Goal: Information Seeking & Learning: Check status

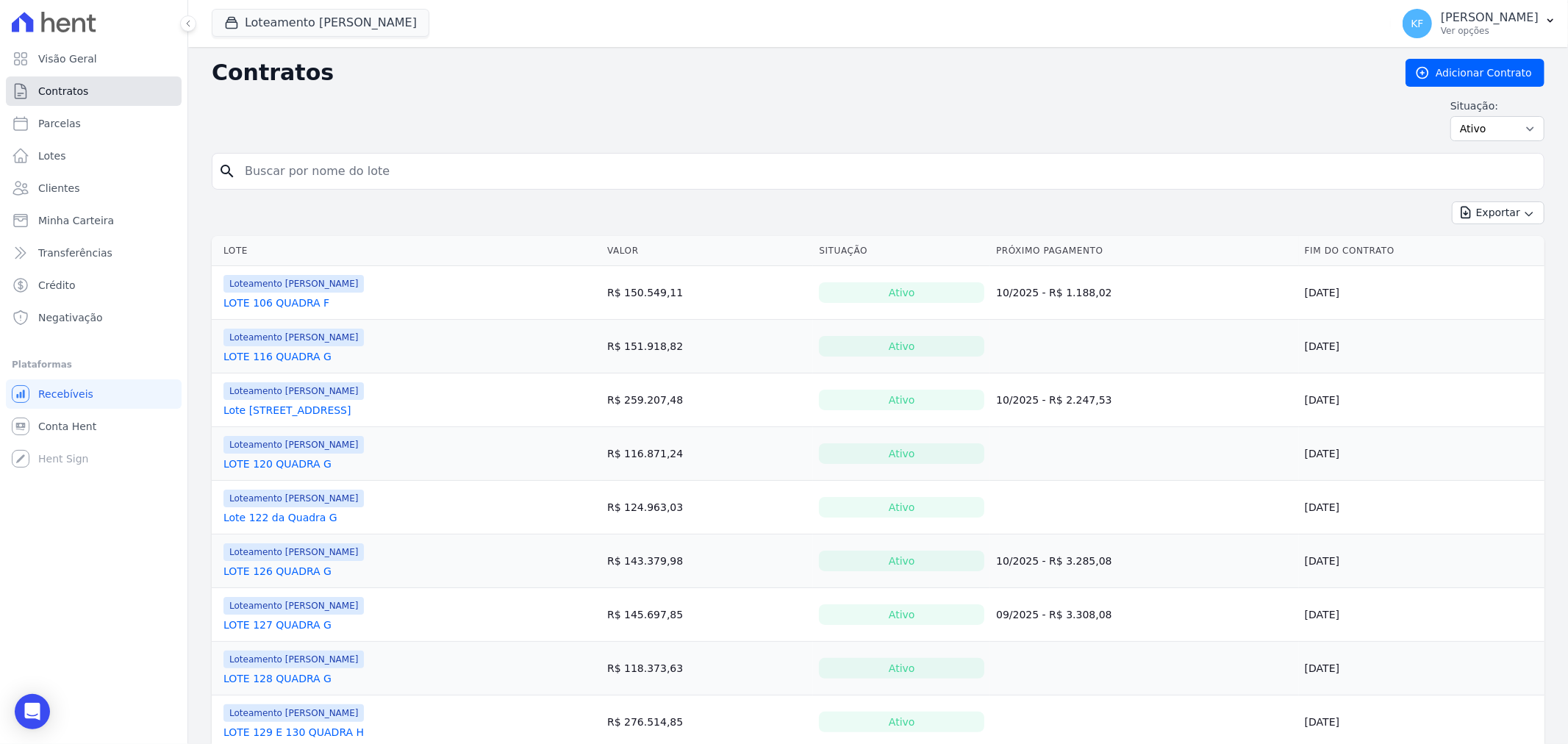
click at [49, 96] on span "Contratos" at bounding box center [63, 90] width 50 height 14
click at [63, 127] on span "Parcelas" at bounding box center [59, 123] width 43 height 14
select select
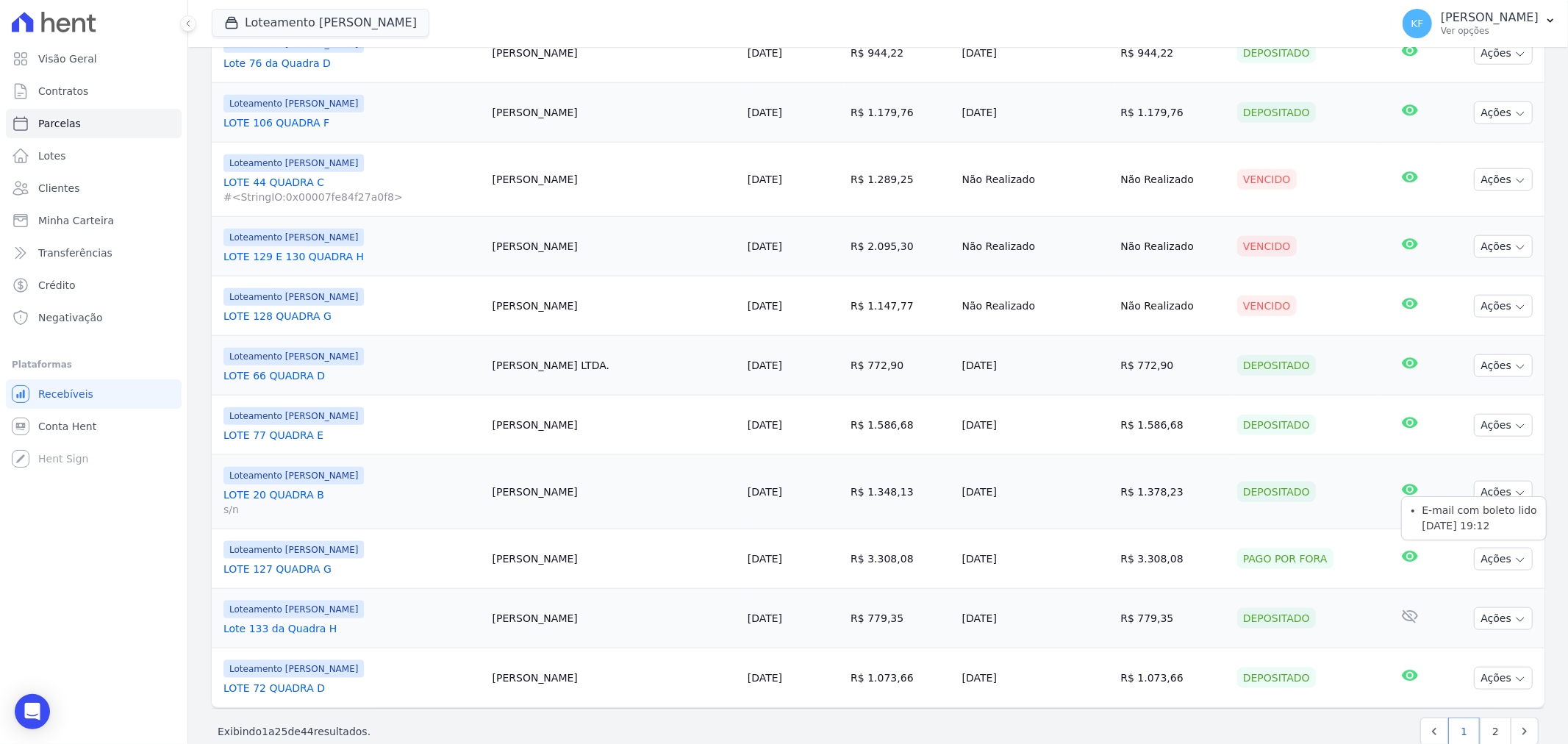
scroll to position [1306, 0]
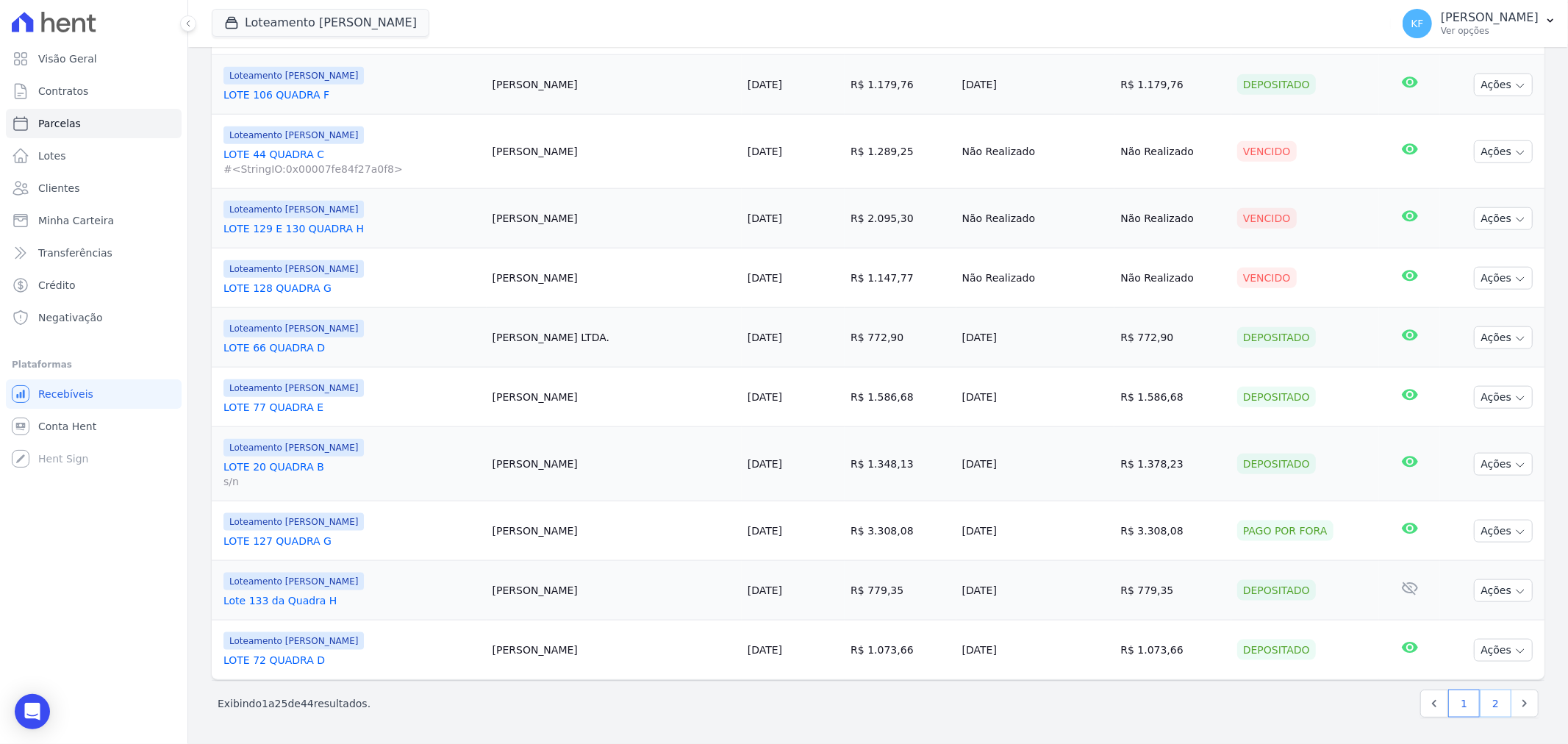
click at [1485, 700] on link "2" at bounding box center [1496, 703] width 31 height 28
select select
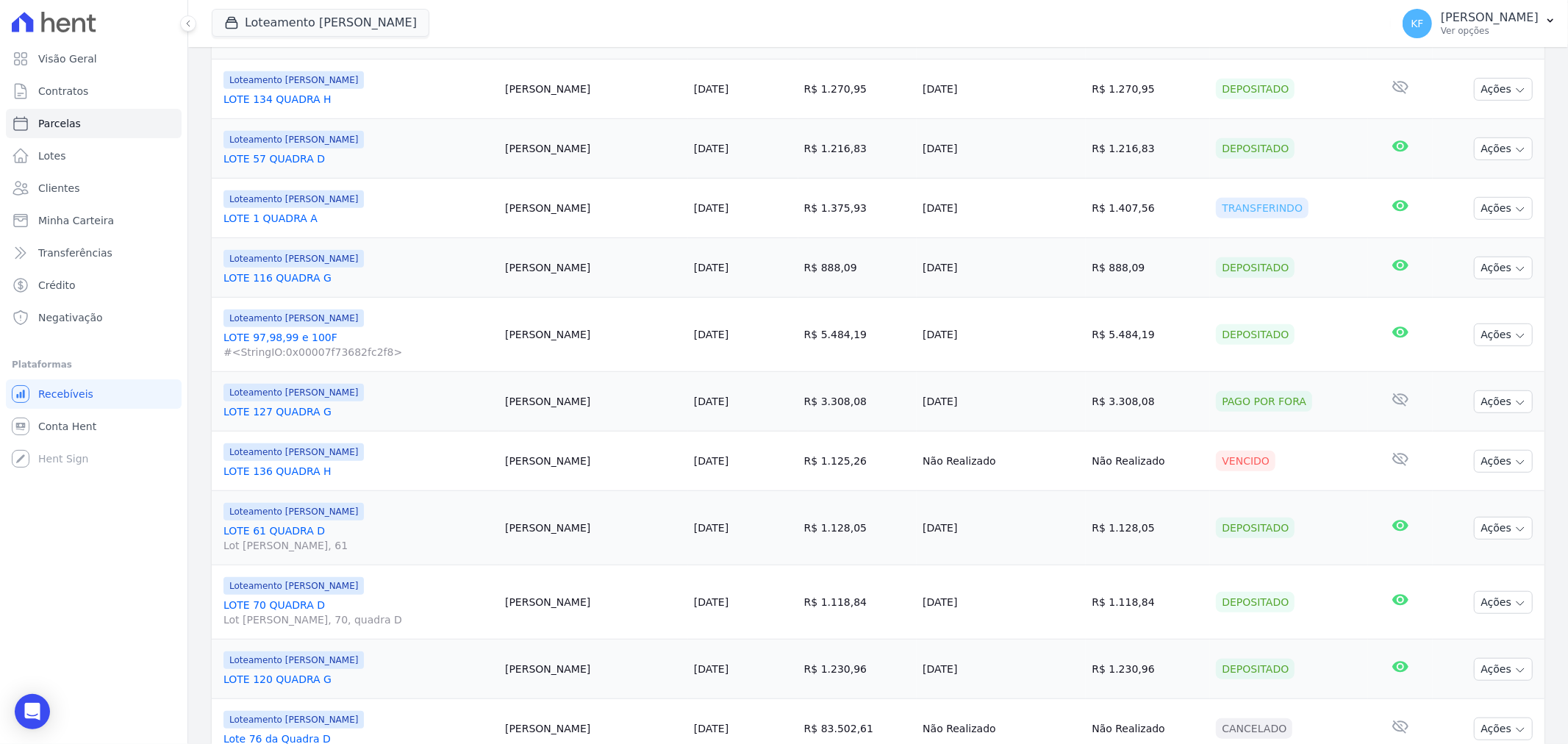
scroll to position [898, 0]
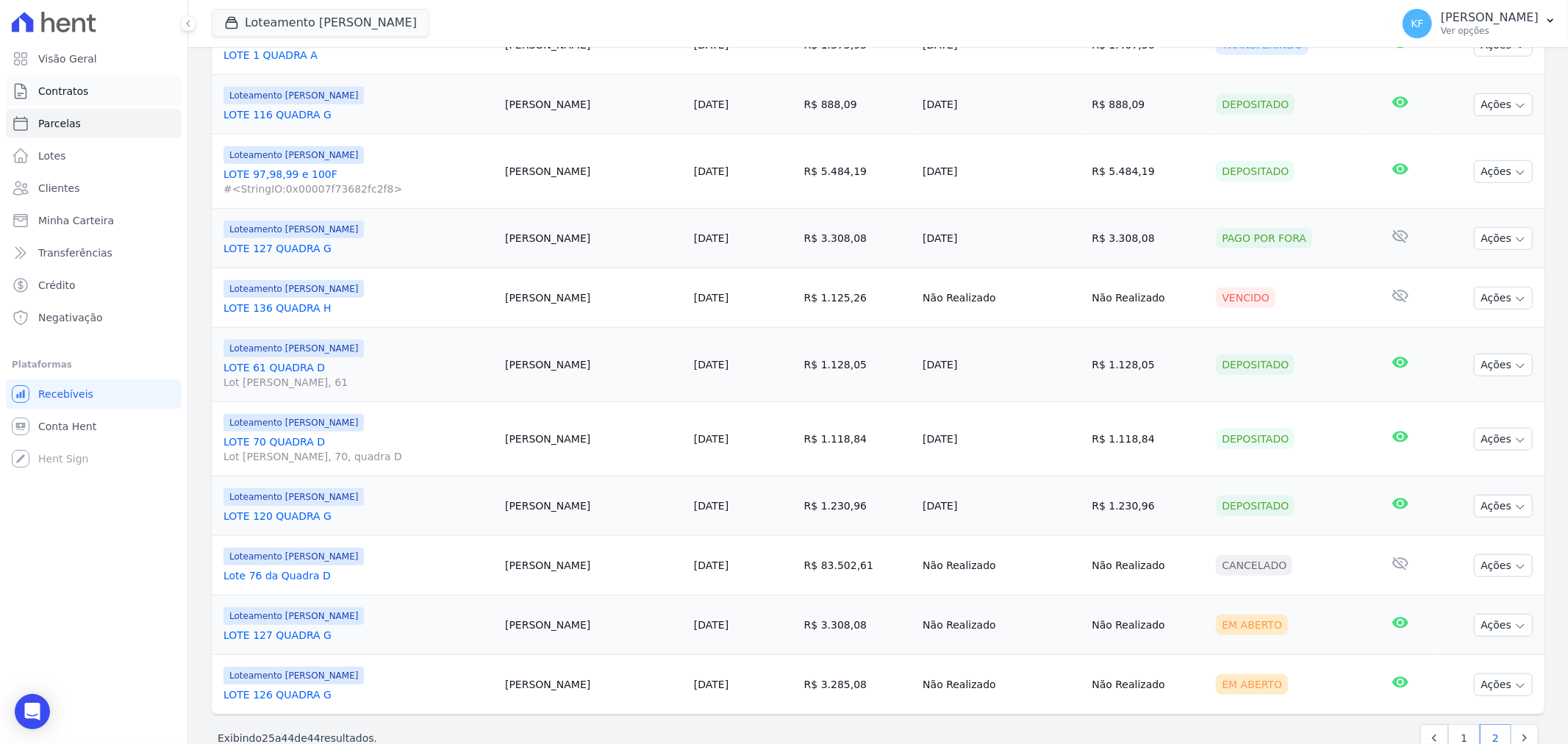
click at [61, 92] on span "Contratos" at bounding box center [63, 90] width 50 height 14
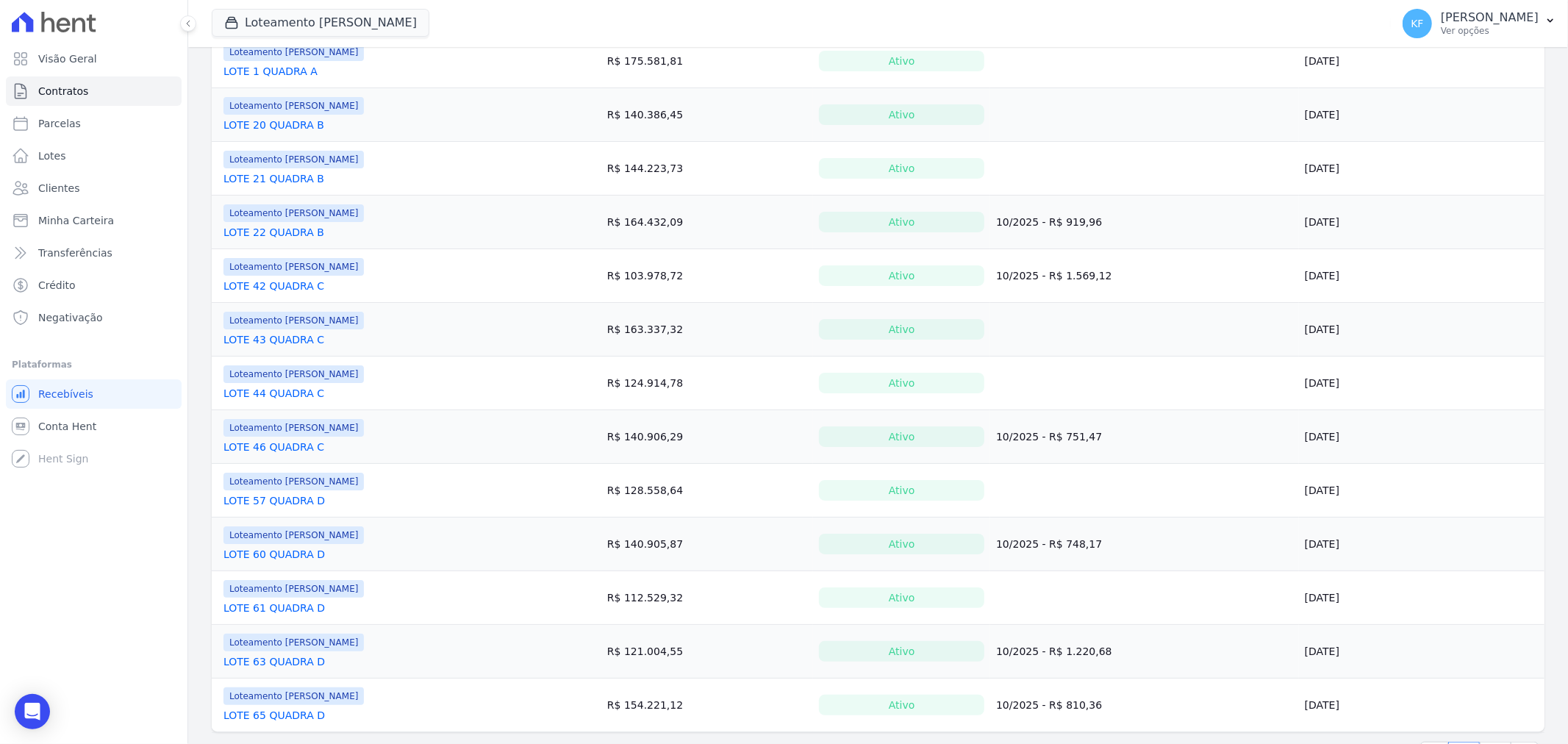
scroll to position [930, 0]
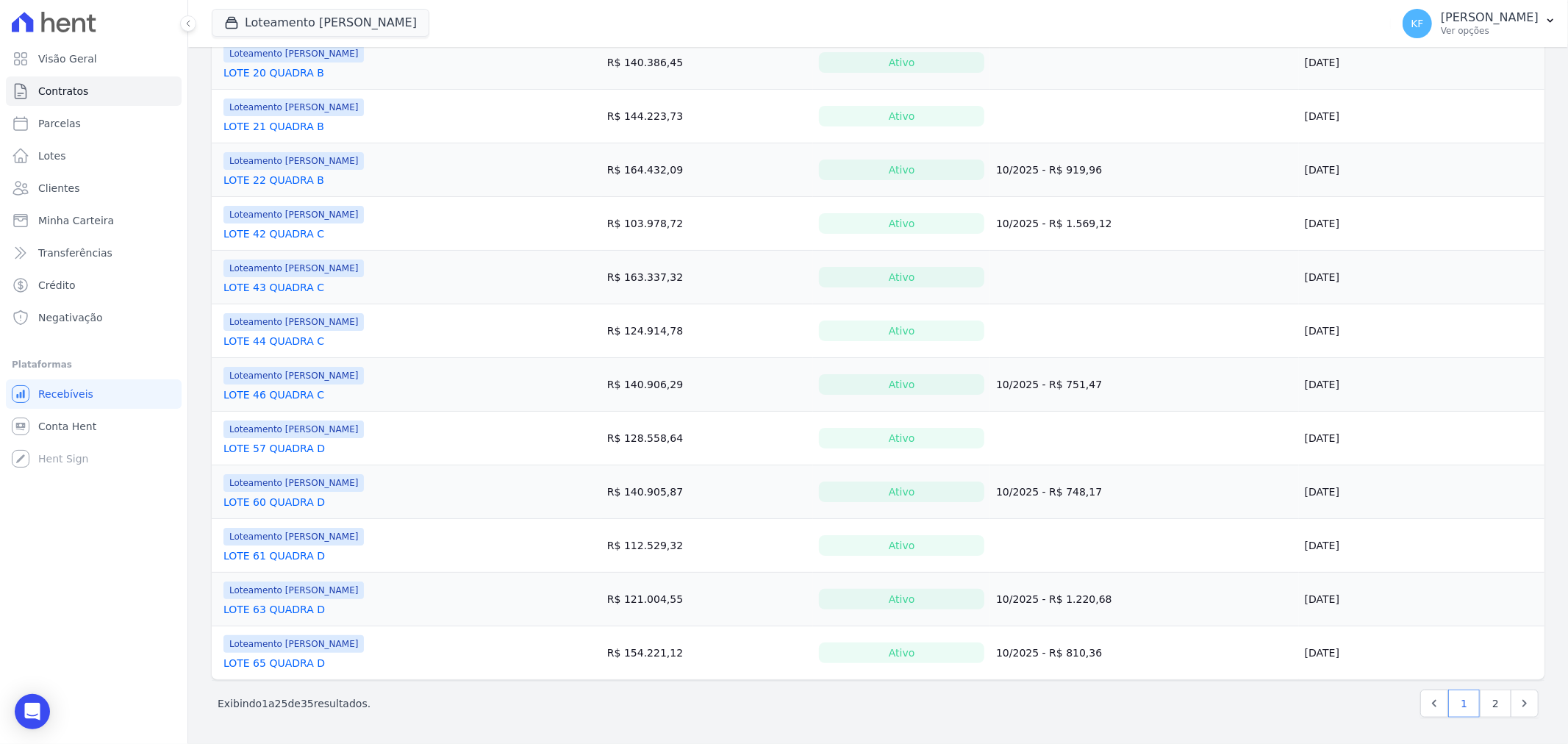
click at [305, 612] on link "LOTE 63 QUADRA D" at bounding box center [274, 609] width 102 height 14
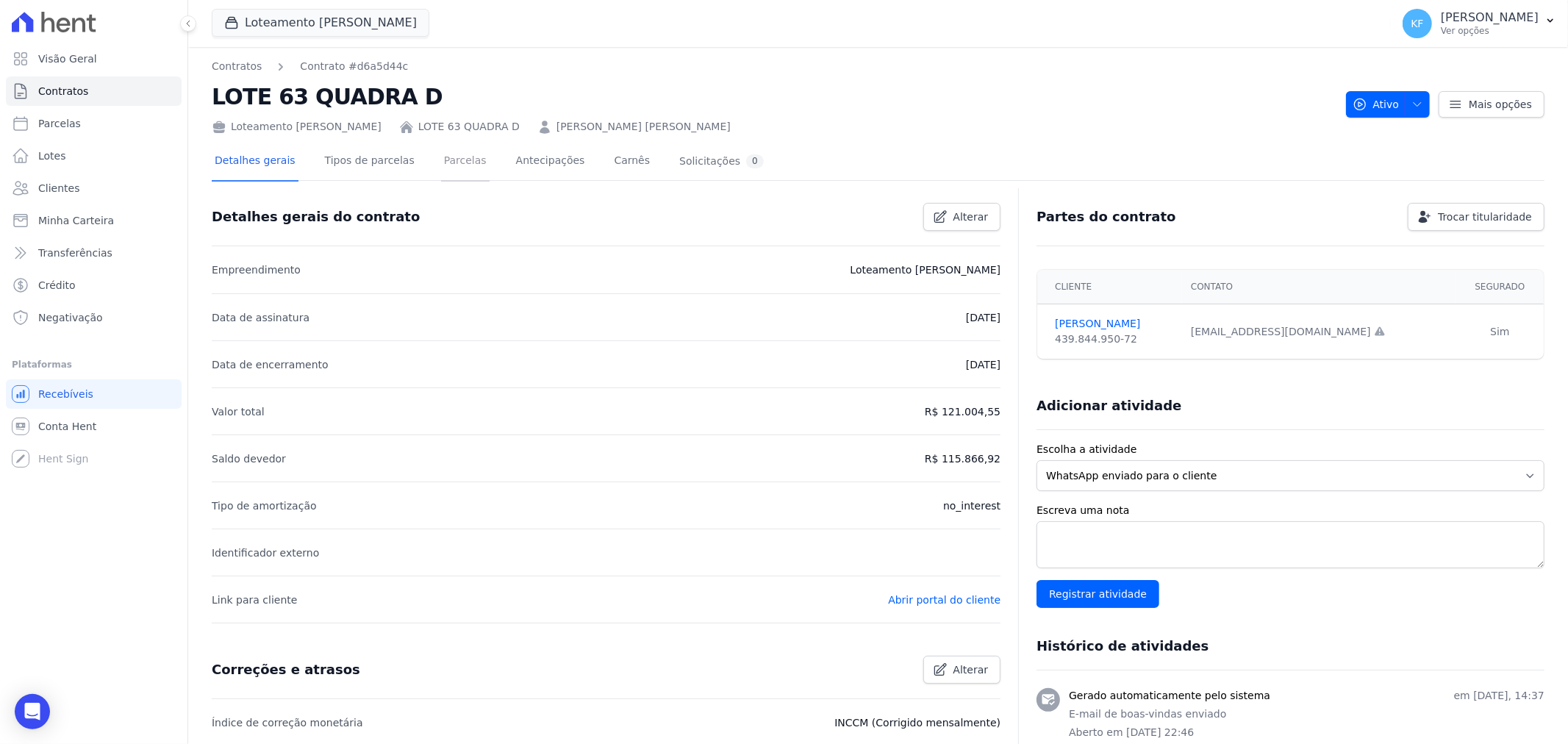
click at [447, 160] on link "Parcelas" at bounding box center [465, 162] width 49 height 39
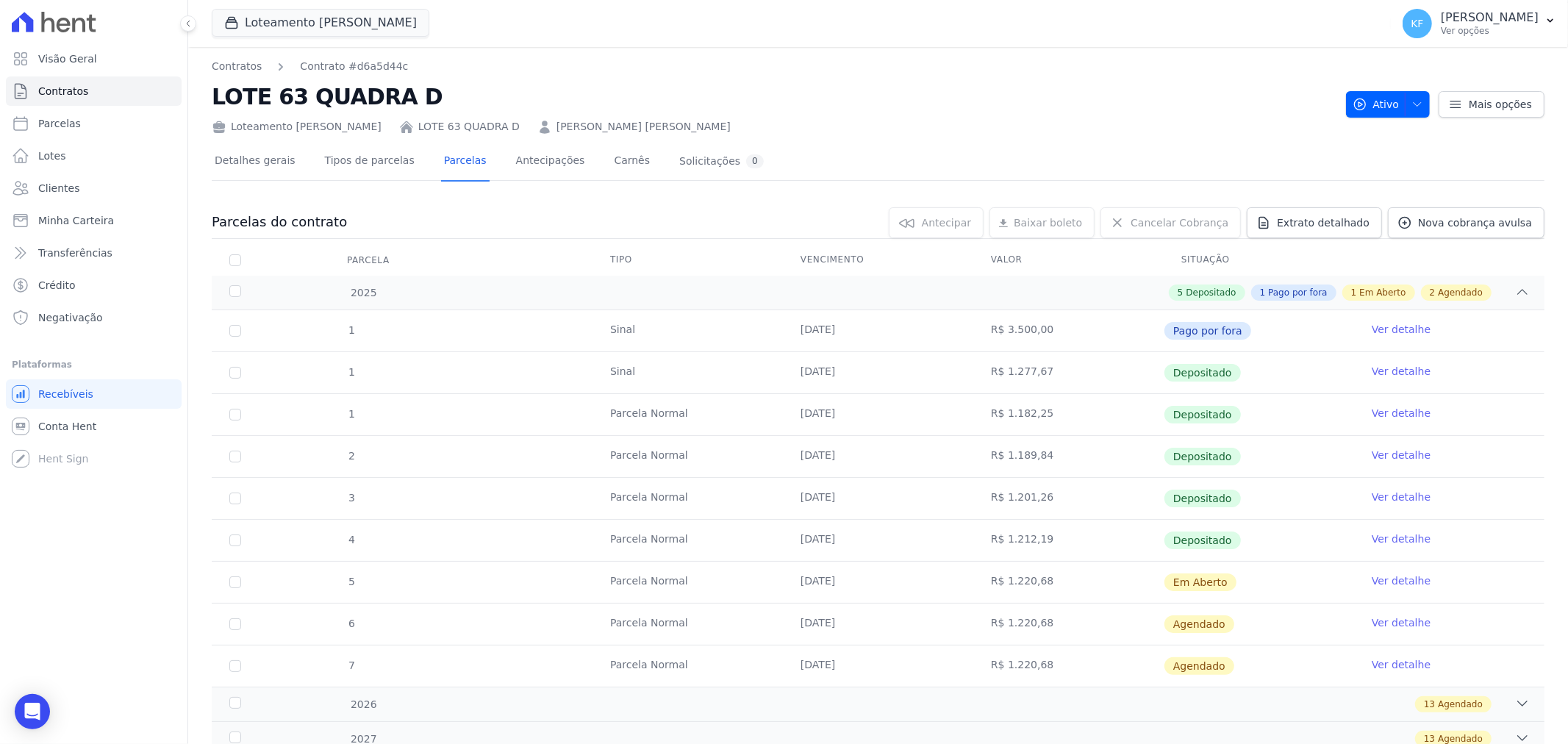
scroll to position [82, 0]
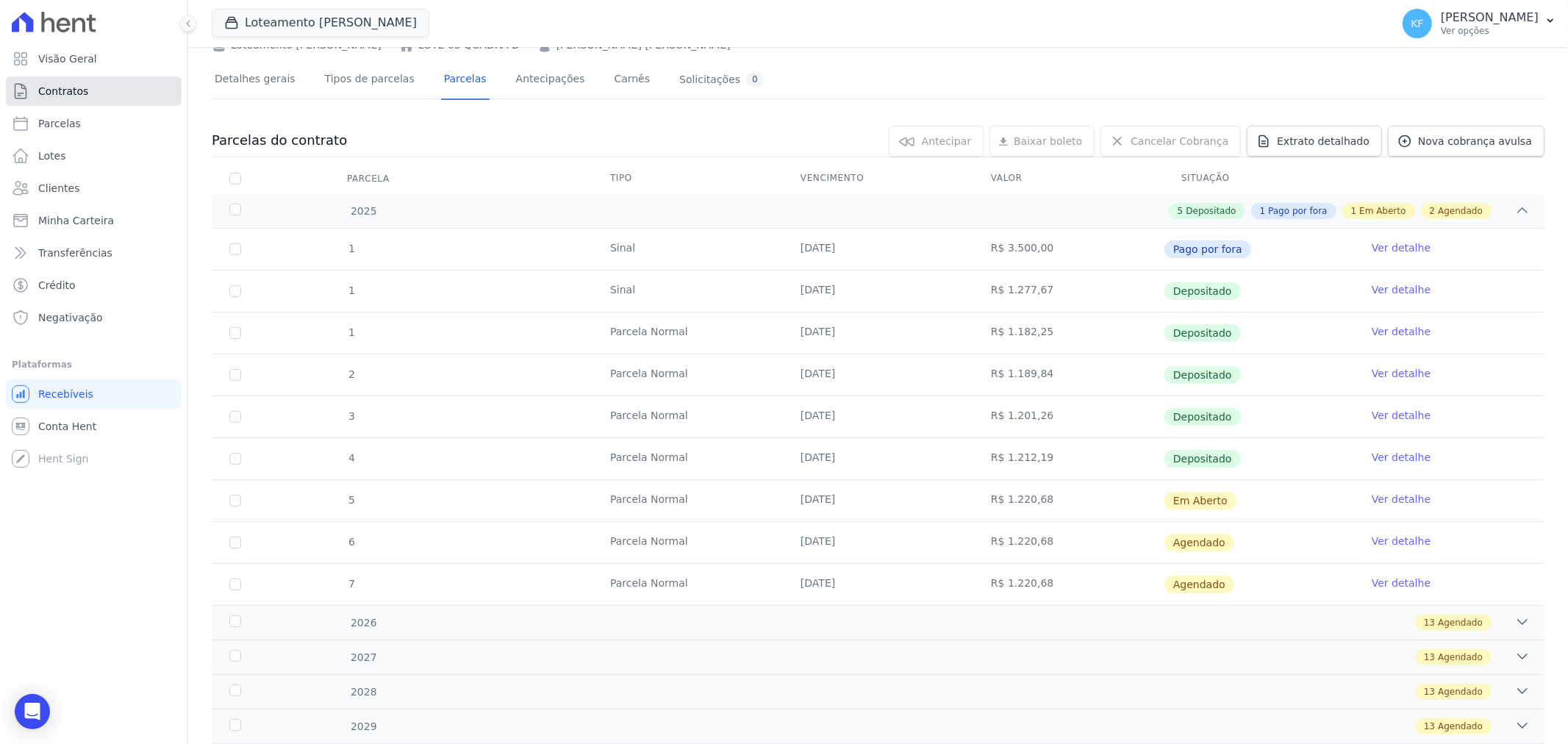
click at [63, 88] on span "Contratos" at bounding box center [63, 90] width 50 height 14
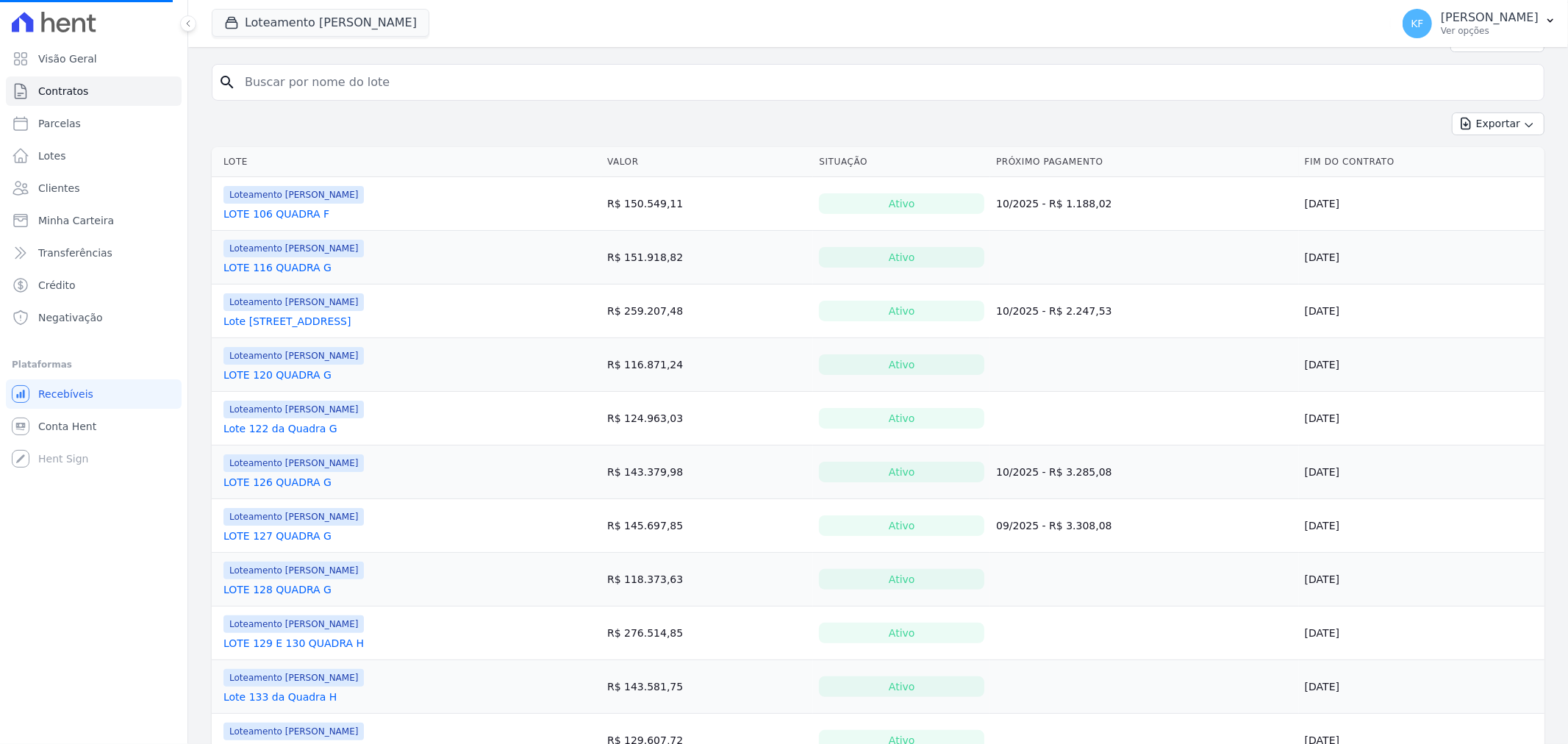
scroll to position [82, 0]
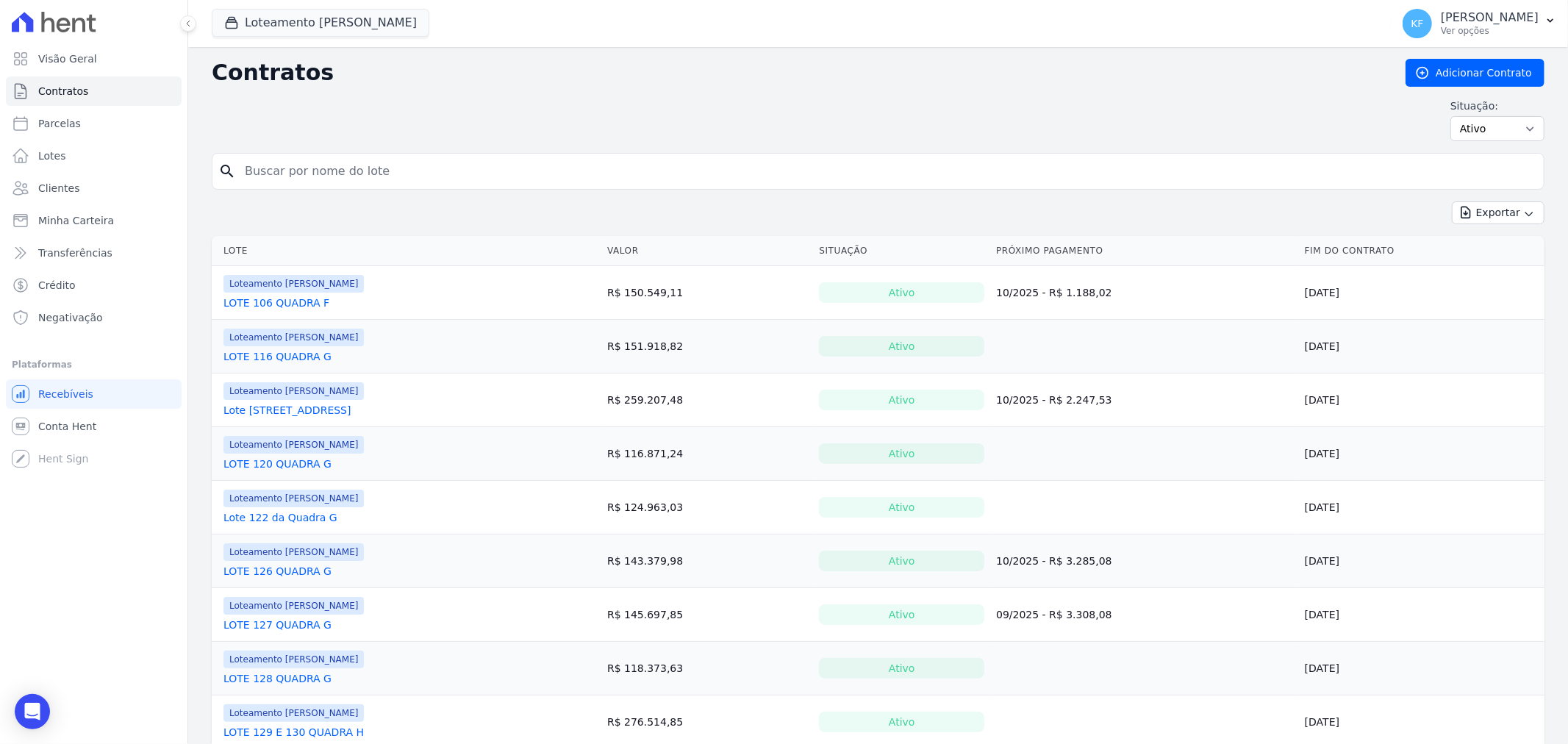
click at [284, 356] on link "LOTE 116 QUADRA G" at bounding box center [278, 356] width 108 height 14
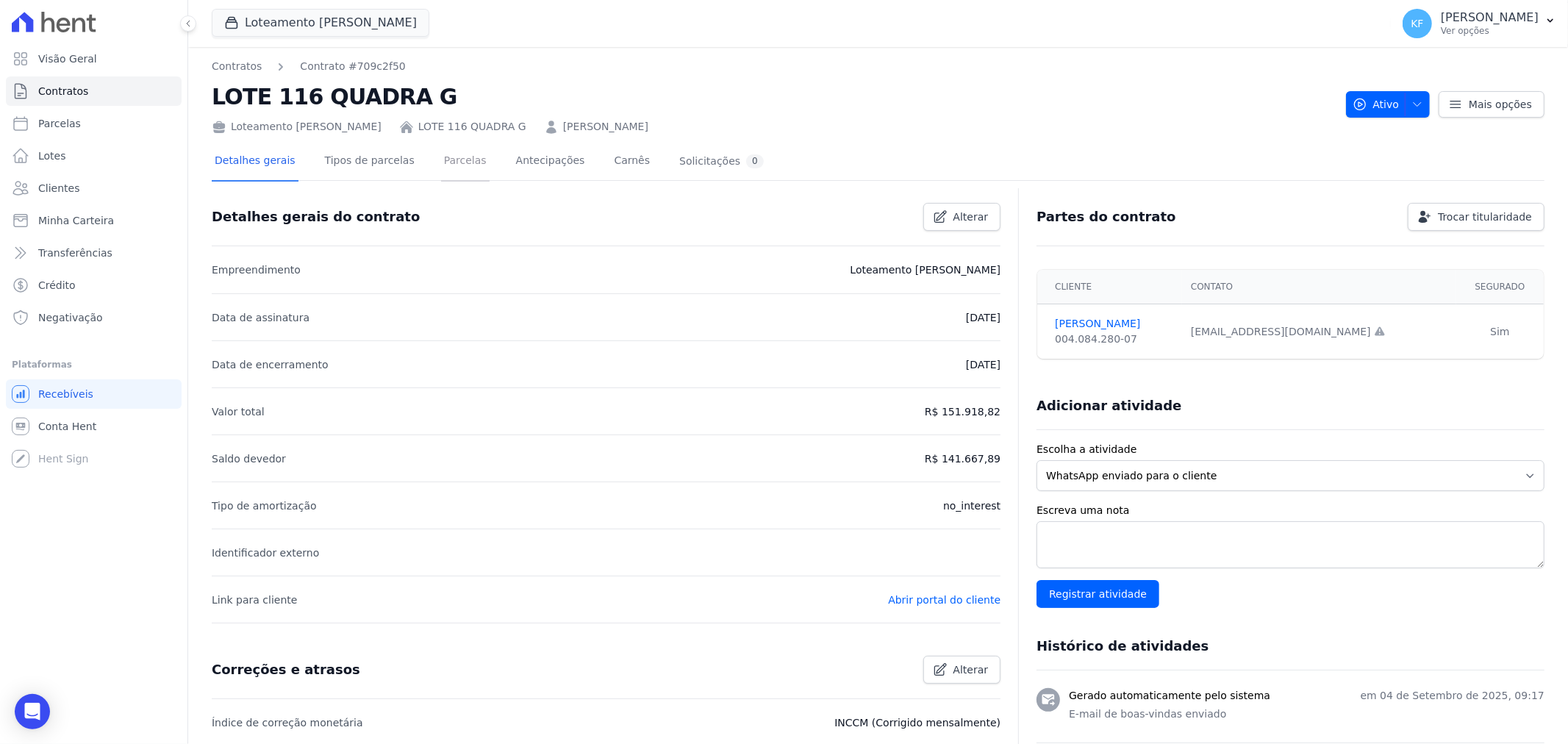
click at [445, 164] on link "Parcelas" at bounding box center [465, 162] width 49 height 39
